Goal: Task Accomplishment & Management: Use online tool/utility

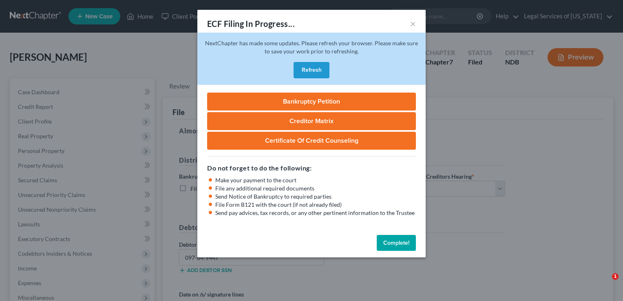
select select "0"
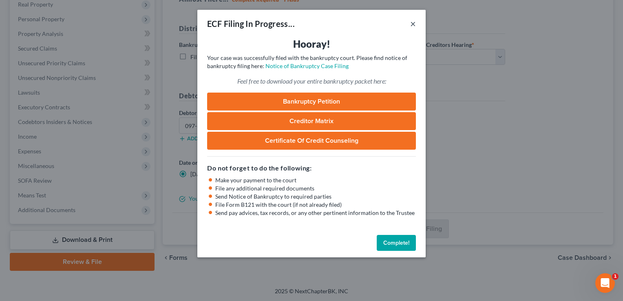
drag, startPoint x: 414, startPoint y: 24, endPoint x: 372, endPoint y: 16, distance: 42.2
click at [414, 24] on button "×" at bounding box center [413, 24] width 6 height 10
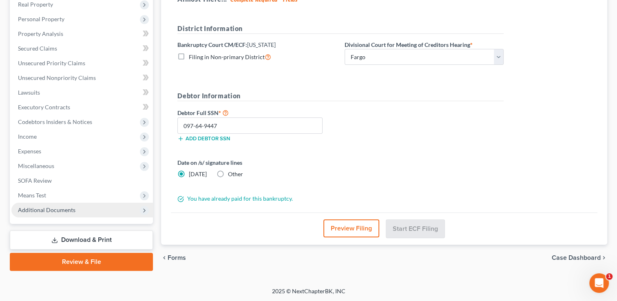
click at [57, 209] on span "Additional Documents" at bounding box center [46, 209] width 57 height 7
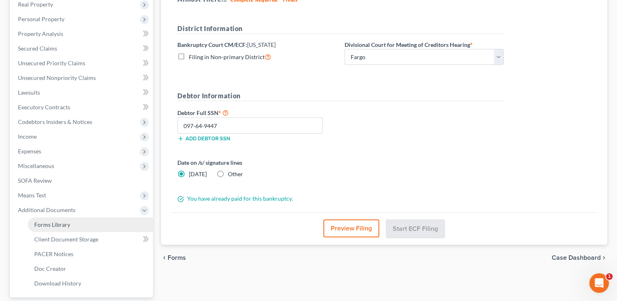
click at [63, 224] on span "Forms Library" at bounding box center [52, 224] width 36 height 7
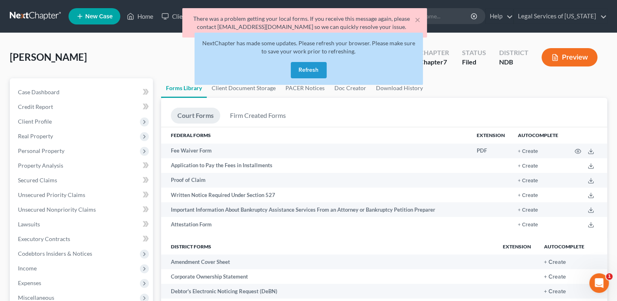
click at [311, 66] on button "Refresh" at bounding box center [309, 70] width 36 height 16
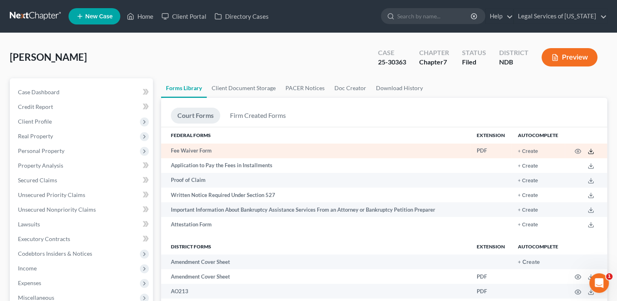
click at [591, 151] on polyline at bounding box center [590, 151] width 3 height 1
click at [577, 148] on icon "button" at bounding box center [577, 151] width 7 height 7
